Goal: Task Accomplishment & Management: Use online tool/utility

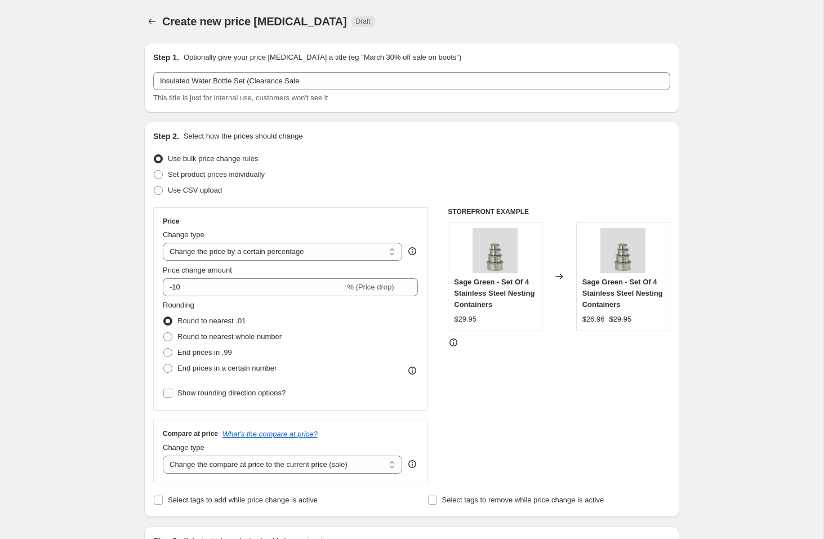
select select "percentage"
click at [201, 176] on span "Set product prices individually" at bounding box center [216, 174] width 97 height 8
click at [154, 171] on input "Set product prices individually" at bounding box center [154, 170] width 1 height 1
radio input "true"
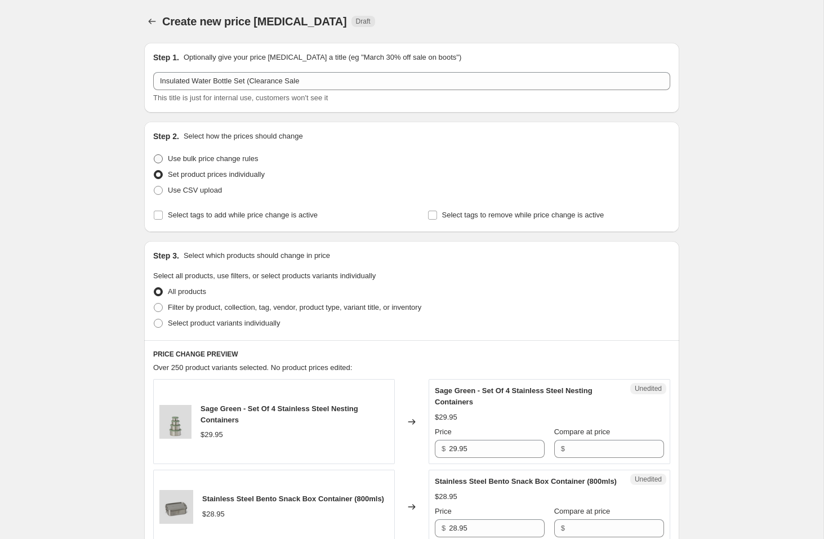
click at [202, 159] on span "Use bulk price change rules" at bounding box center [213, 158] width 90 height 8
click at [154, 155] on input "Use bulk price change rules" at bounding box center [154, 154] width 1 height 1
radio input "true"
select select "percentage"
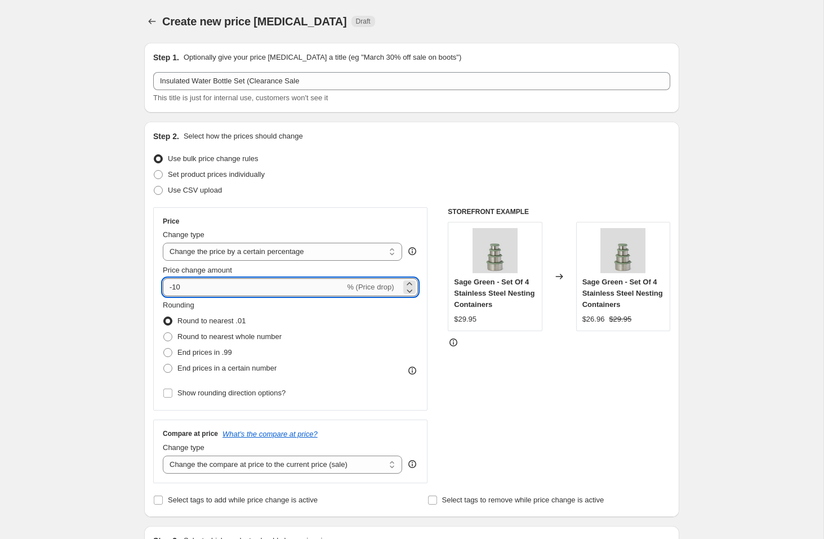
click at [199, 292] on input "-10" at bounding box center [254, 287] width 182 height 18
type input "-1"
type input "-40"
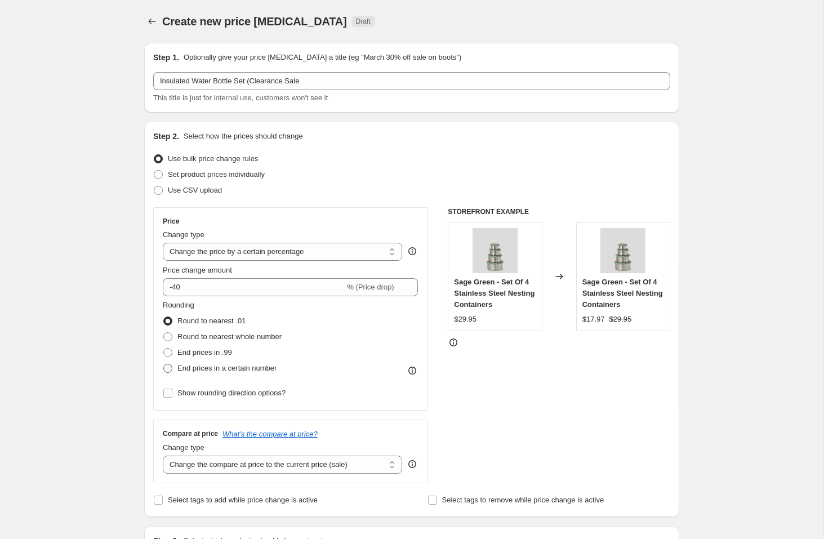
click at [211, 370] on span "End prices in a certain number" at bounding box center [226, 368] width 99 height 8
click at [164, 364] on input "End prices in a certain number" at bounding box center [163, 364] width 1 height 1
radio input "true"
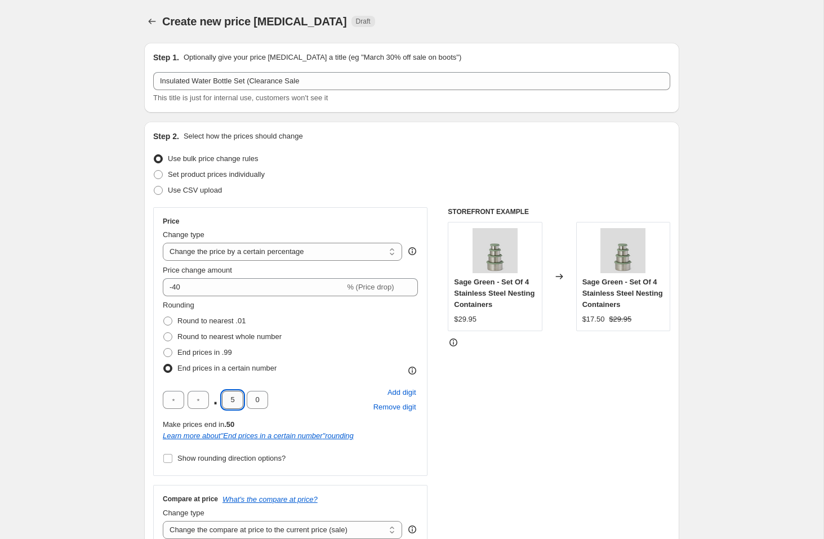
click at [238, 401] on input "5" at bounding box center [232, 400] width 21 height 18
type input "9"
type input "5"
click at [492, 388] on div "STOREFRONT EXAMPLE Sage Green - Set Of 4 Stainless Steel Nesting Containers $29…" at bounding box center [559, 377] width 223 height 341
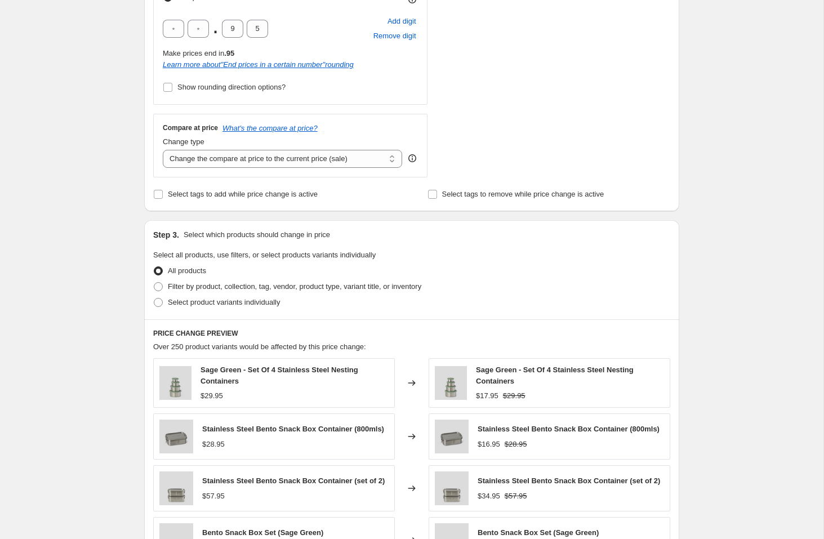
scroll to position [397, 0]
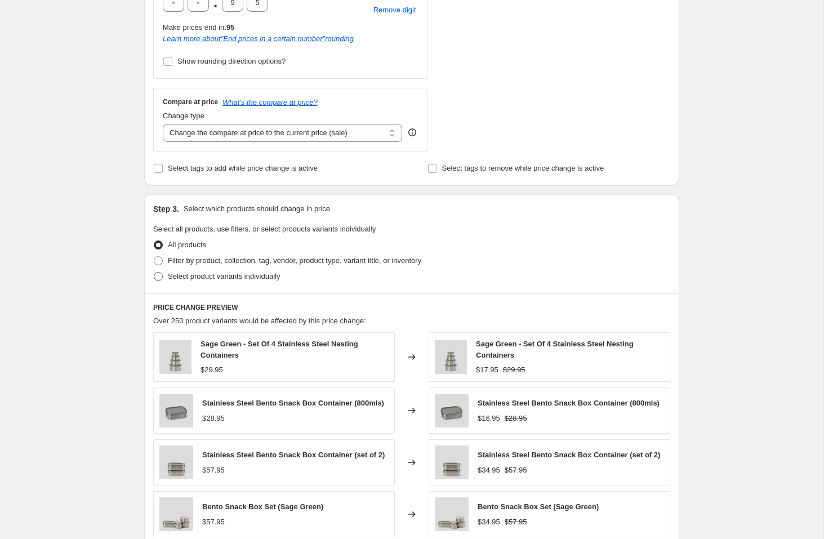
click at [181, 276] on span "Select product variants individually" at bounding box center [224, 276] width 112 height 8
click at [154, 273] on input "Select product variants individually" at bounding box center [154, 272] width 1 height 1
radio input "true"
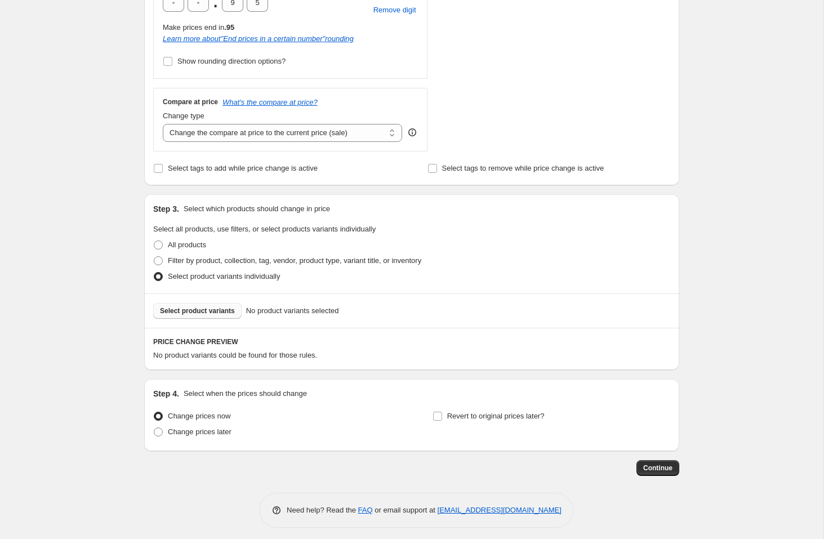
click at [200, 313] on span "Select product variants" at bounding box center [197, 310] width 75 height 9
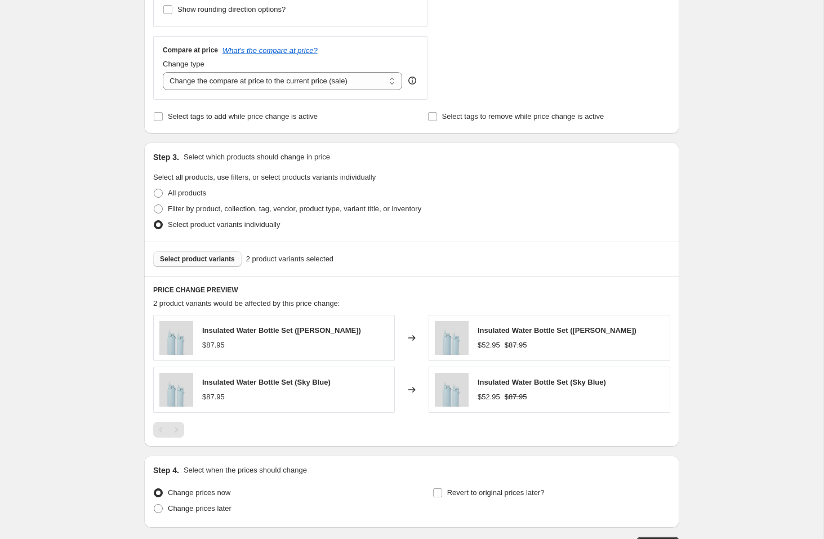
scroll to position [475, 0]
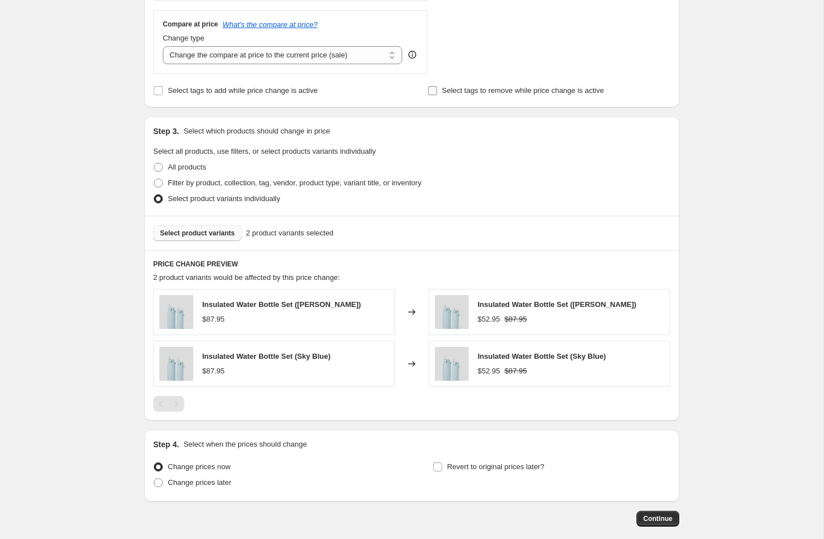
click at [470, 92] on span "Select tags to remove while price change is active" at bounding box center [523, 90] width 162 height 8
click at [437, 92] on input "Select tags to remove while price change is active" at bounding box center [432, 90] width 9 height 9
checkbox input "true"
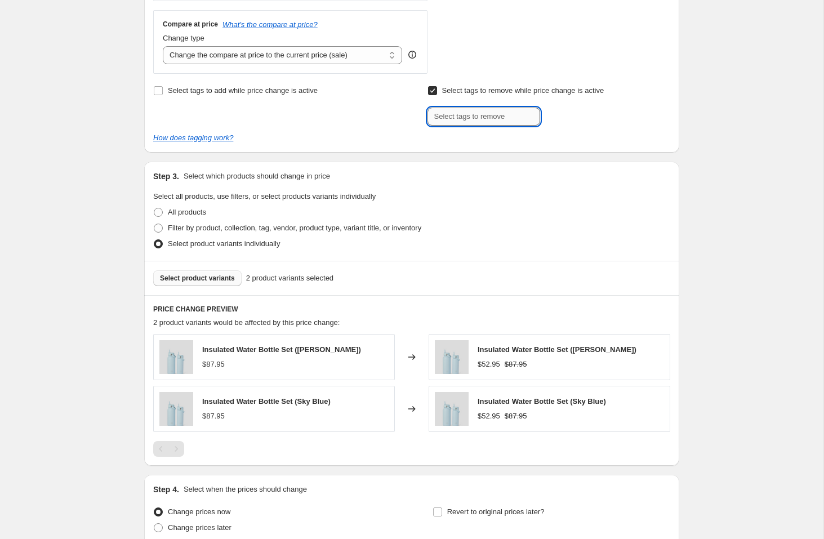
click at [468, 111] on input "text" at bounding box center [484, 117] width 113 height 18
type input "Welcome20 - discount code"
click at [576, 111] on span "Add Welcome20 - ..." at bounding box center [582, 115] width 64 height 9
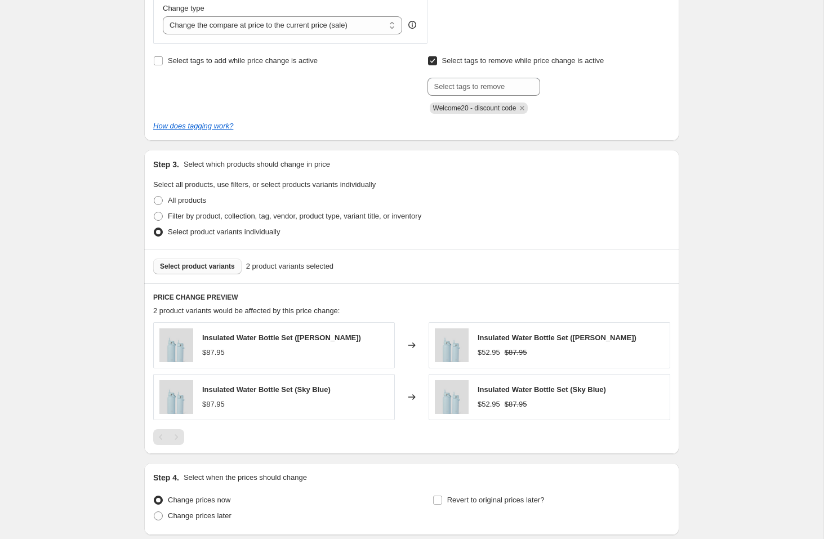
scroll to position [594, 0]
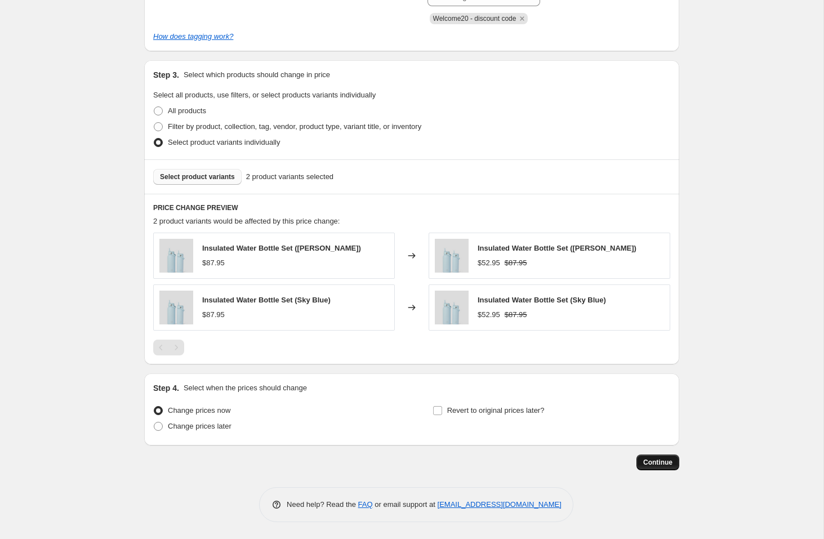
click at [653, 465] on span "Continue" at bounding box center [657, 462] width 29 height 9
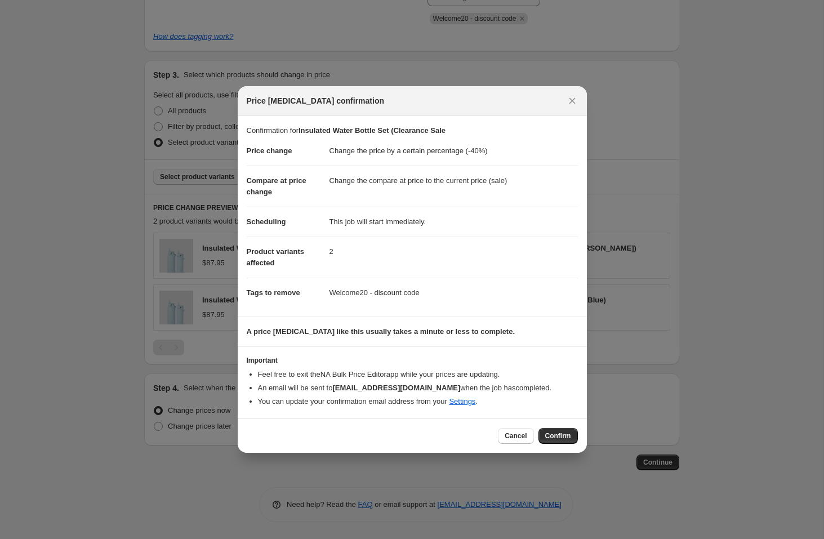
click at [551, 434] on span "Confirm" at bounding box center [558, 436] width 26 height 9
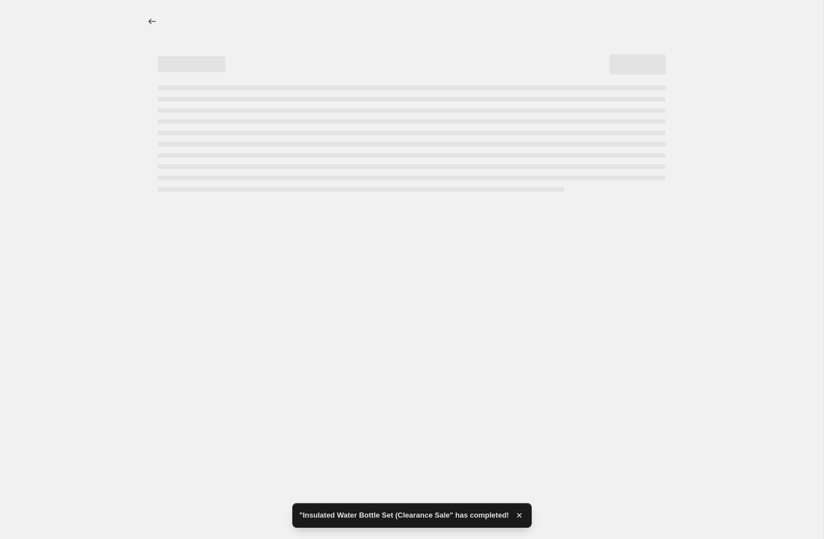
select select "percentage"
